Goal: Task Accomplishment & Management: Manage account settings

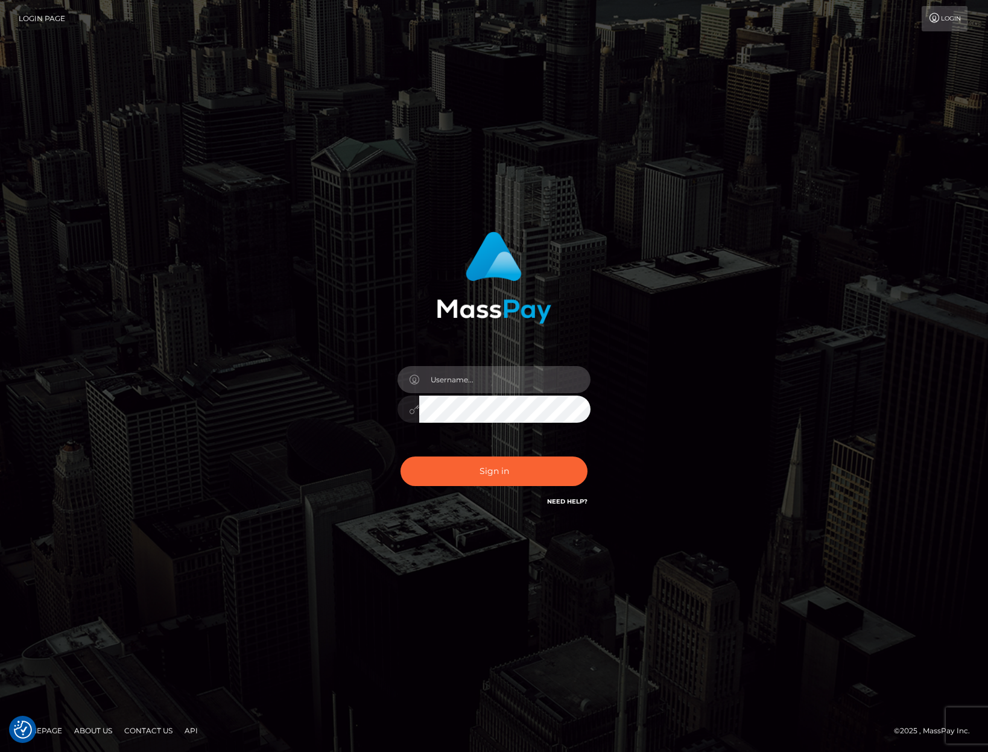
type input "jacka"
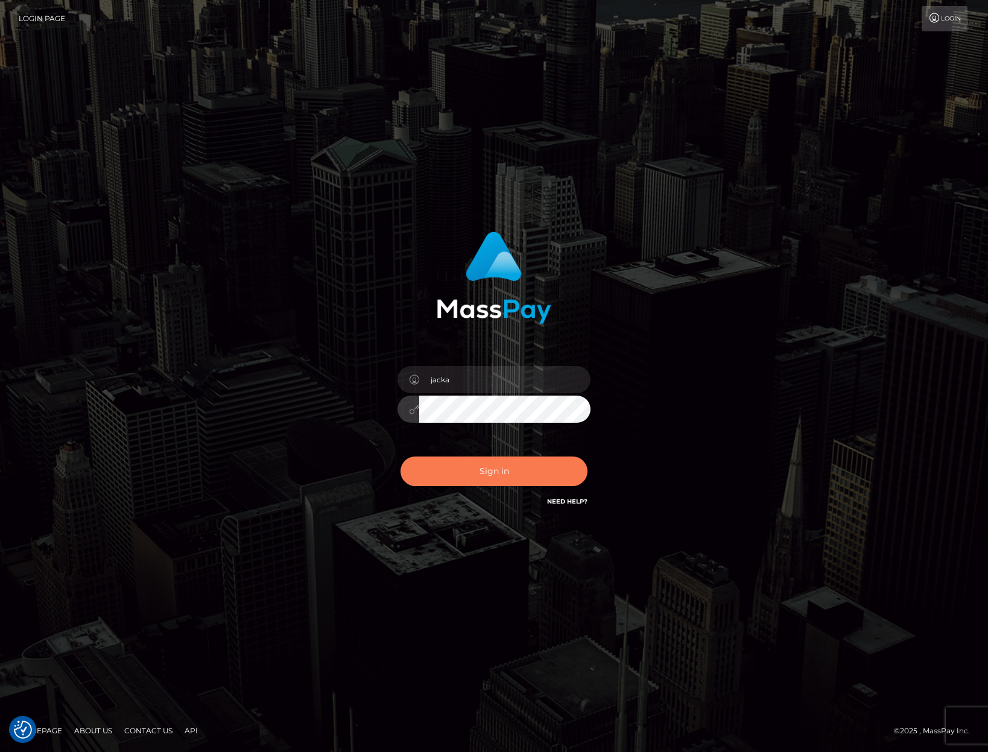
click at [462, 464] on button "Sign in" at bounding box center [493, 471] width 187 height 30
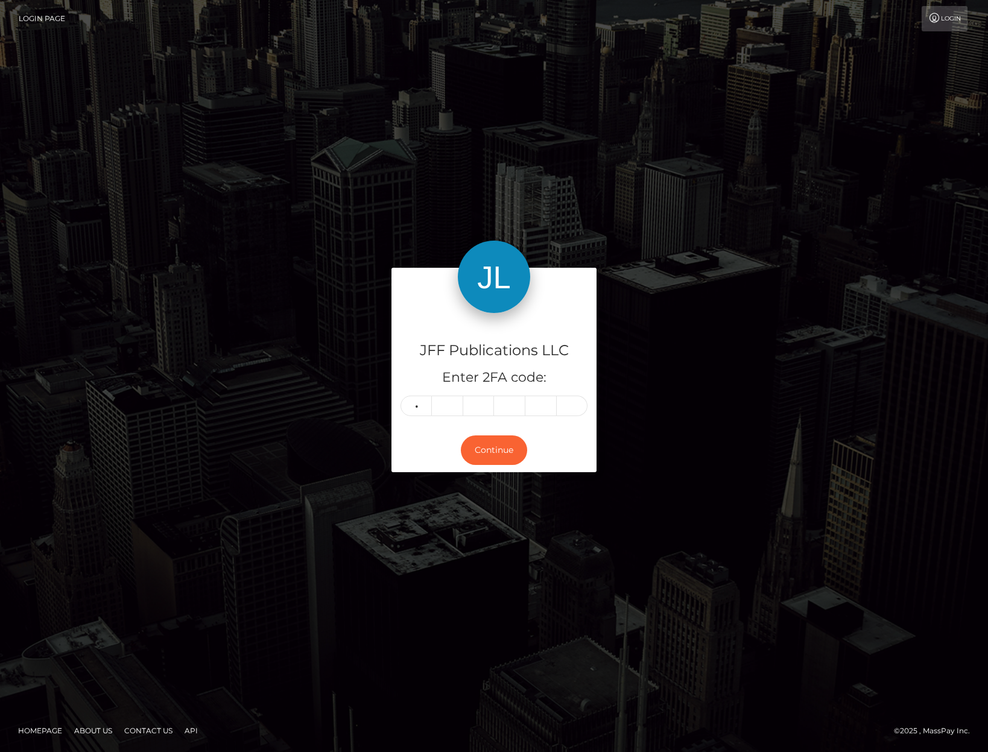
type input "3"
type input "5"
type input "4"
type input "7"
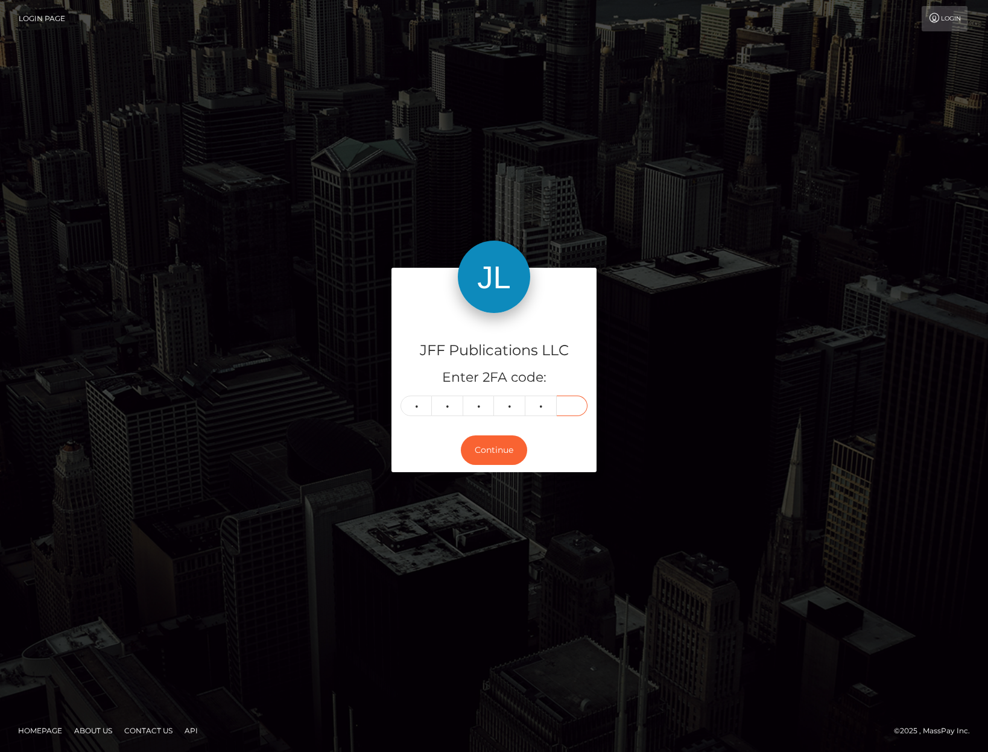
type input "4"
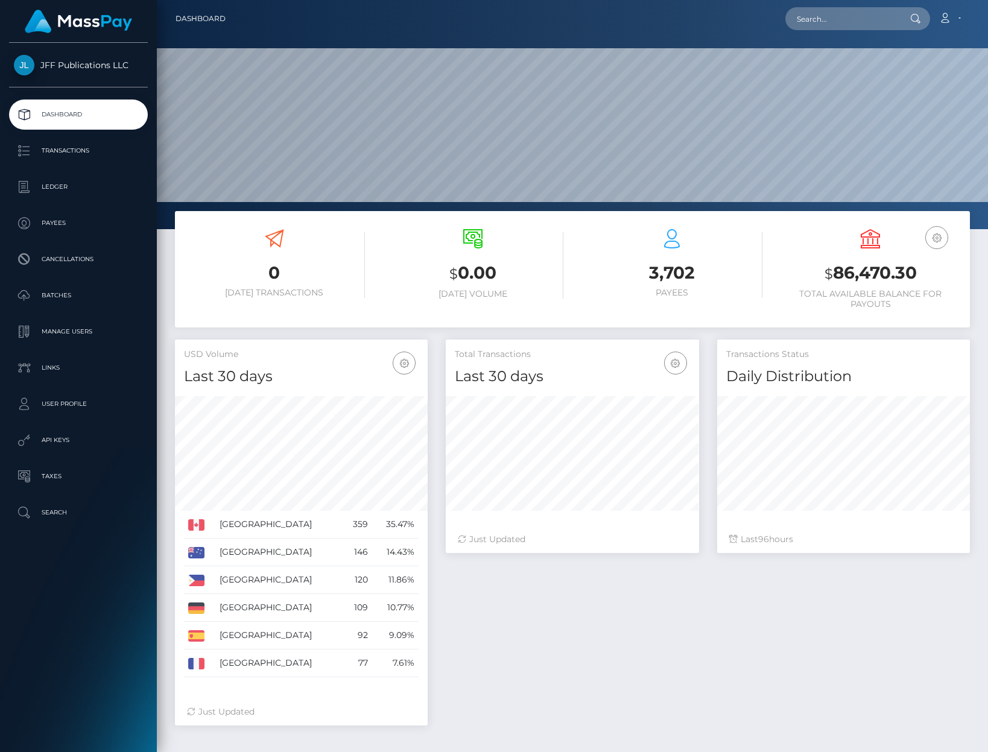
scroll to position [213, 253]
